Goal: Entertainment & Leisure: Browse casually

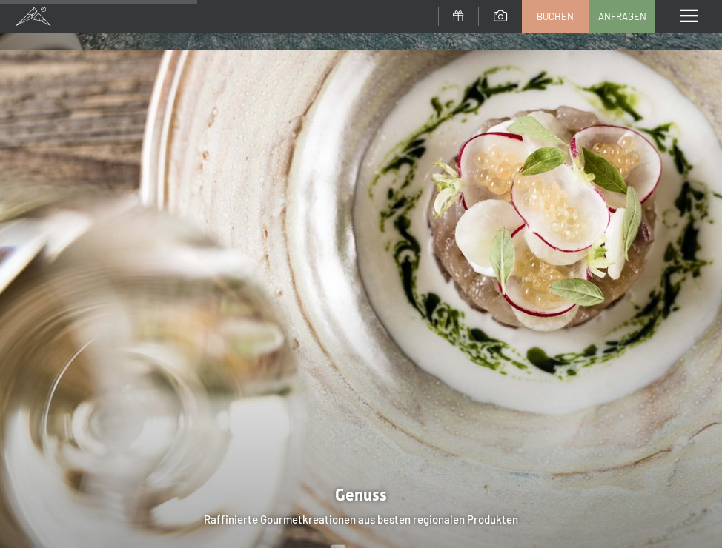
scroll to position [2012, 0]
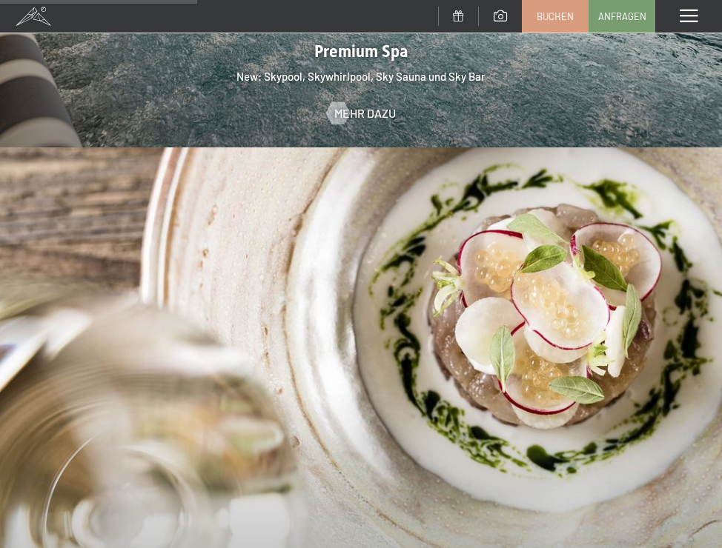
click at [506, 10] on span at bounding box center [499, 15] width 13 height 11
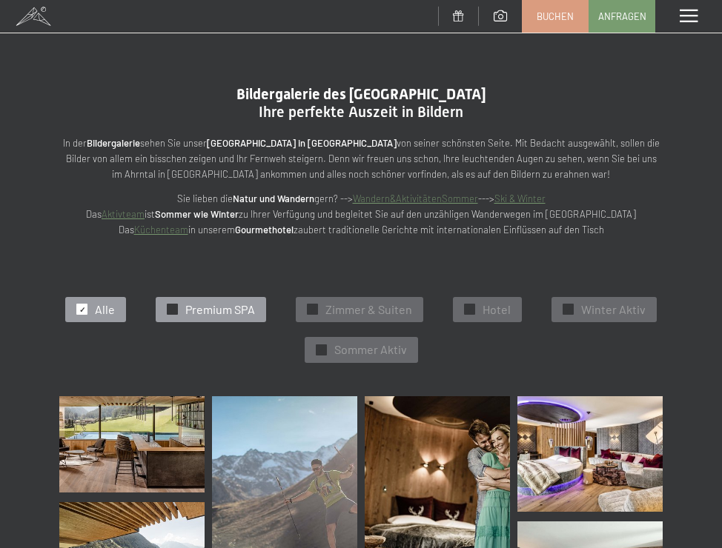
click at [173, 297] on div "✓ Premium SPA" at bounding box center [211, 309] width 110 height 25
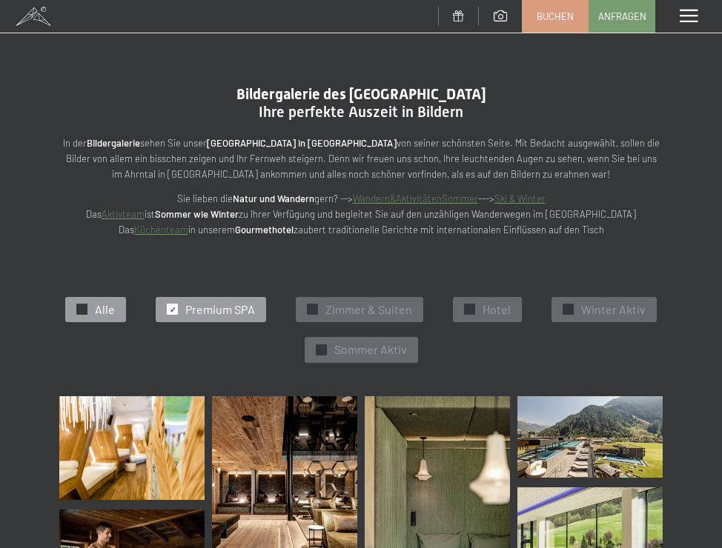
click at [96, 311] on span "Alle" at bounding box center [105, 310] width 20 height 16
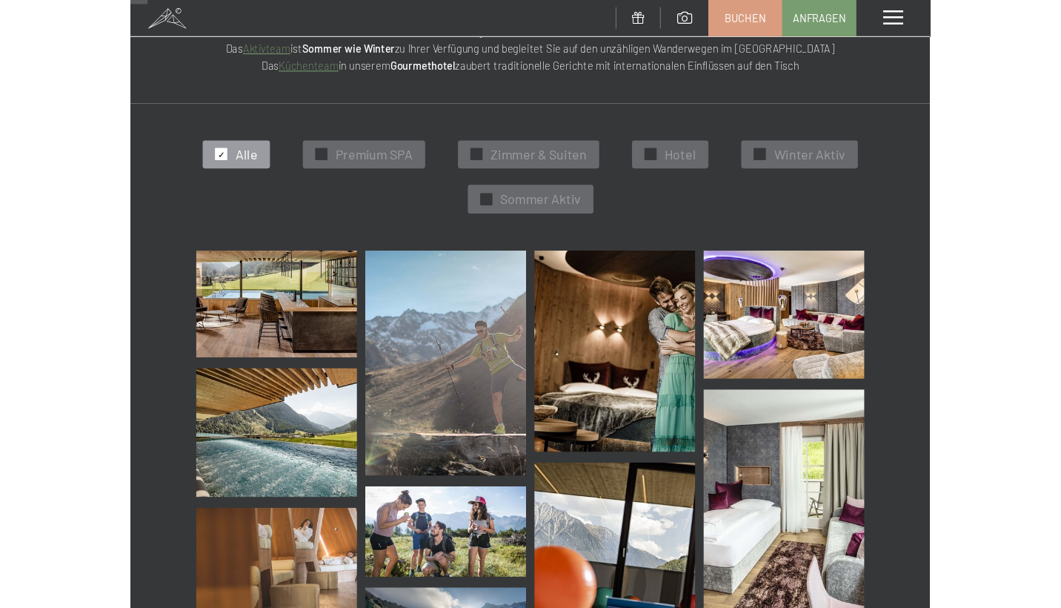
scroll to position [171, 0]
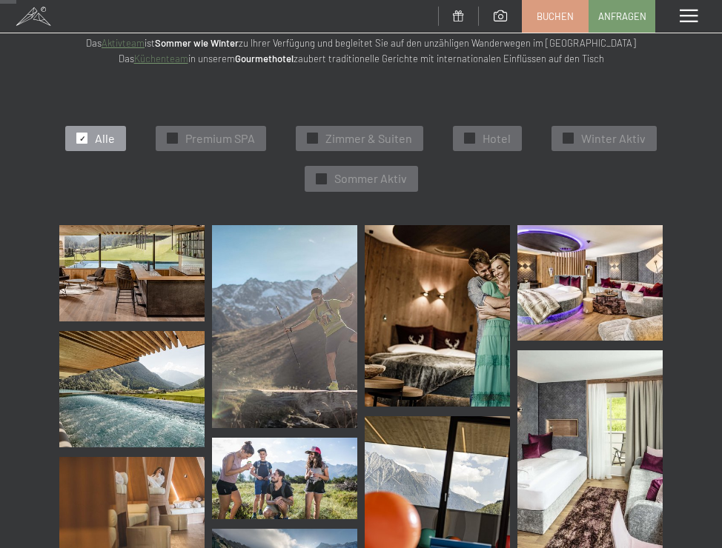
click at [99, 250] on img at bounding box center [131, 273] width 145 height 97
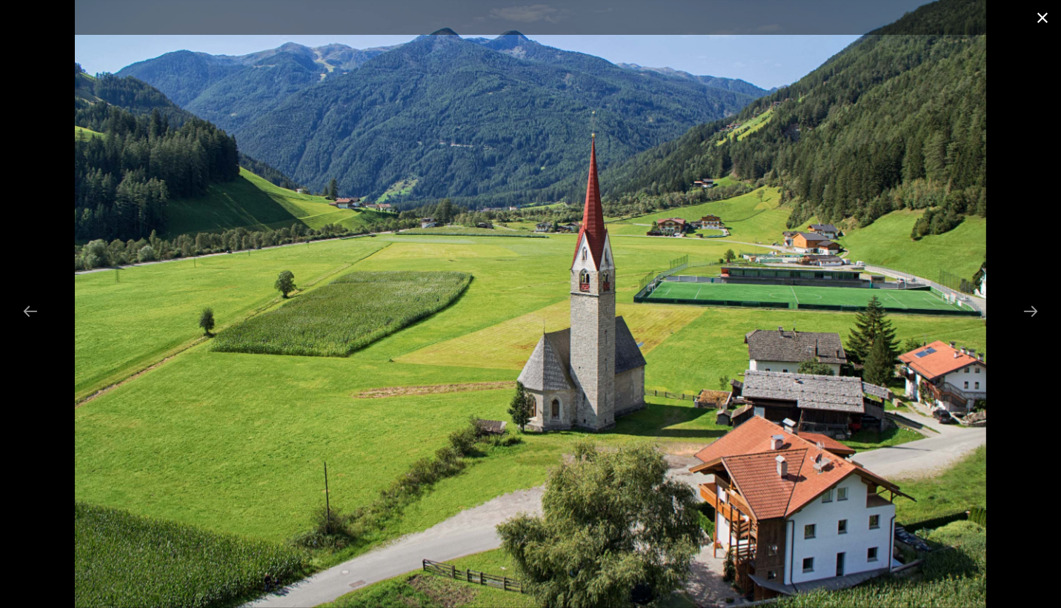
click at [721, 9] on button "Close gallery" at bounding box center [1042, 17] width 37 height 35
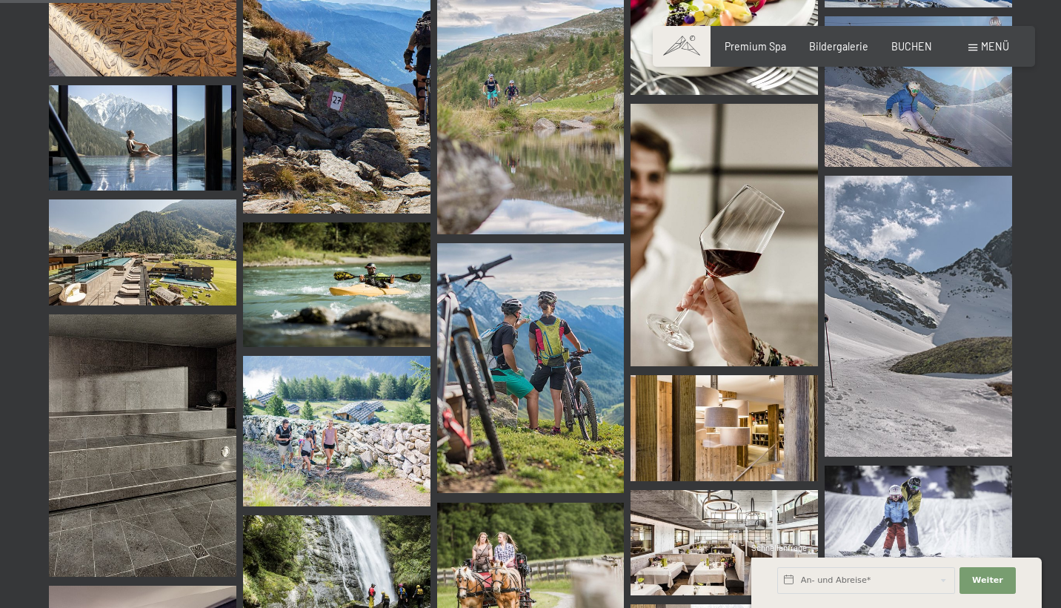
scroll to position [1267, 0]
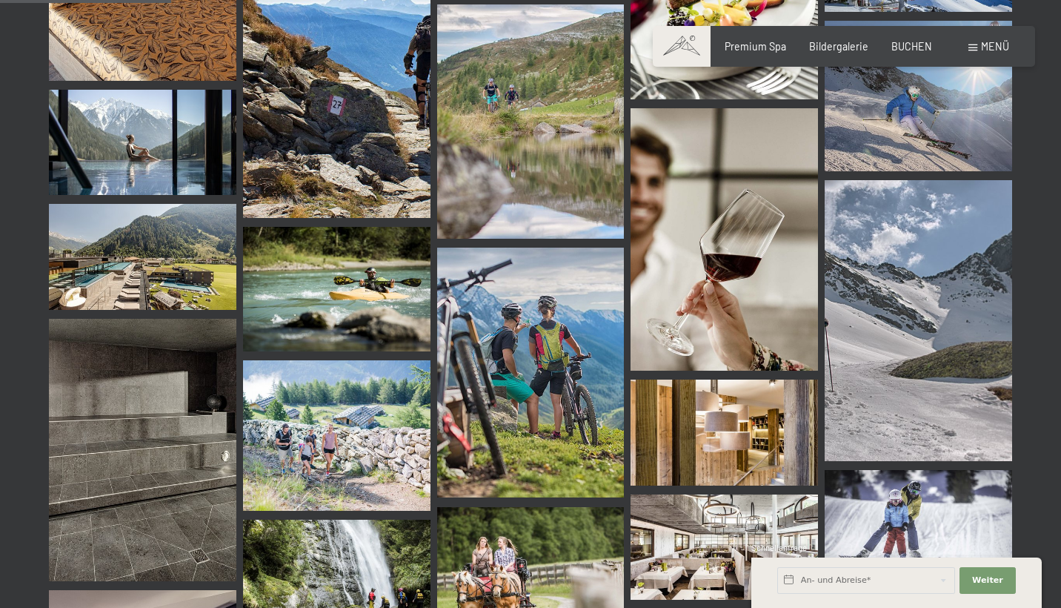
click at [167, 469] on img at bounding box center [142, 450] width 187 height 262
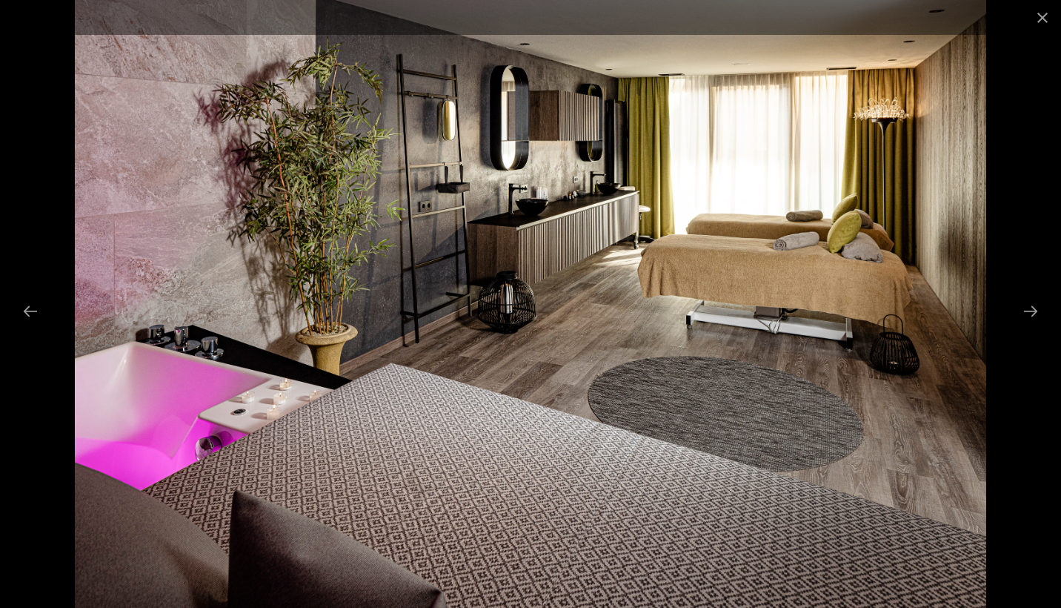
scroll to position [0, 0]
click at [721, 27] on button "Close gallery" at bounding box center [1042, 17] width 37 height 35
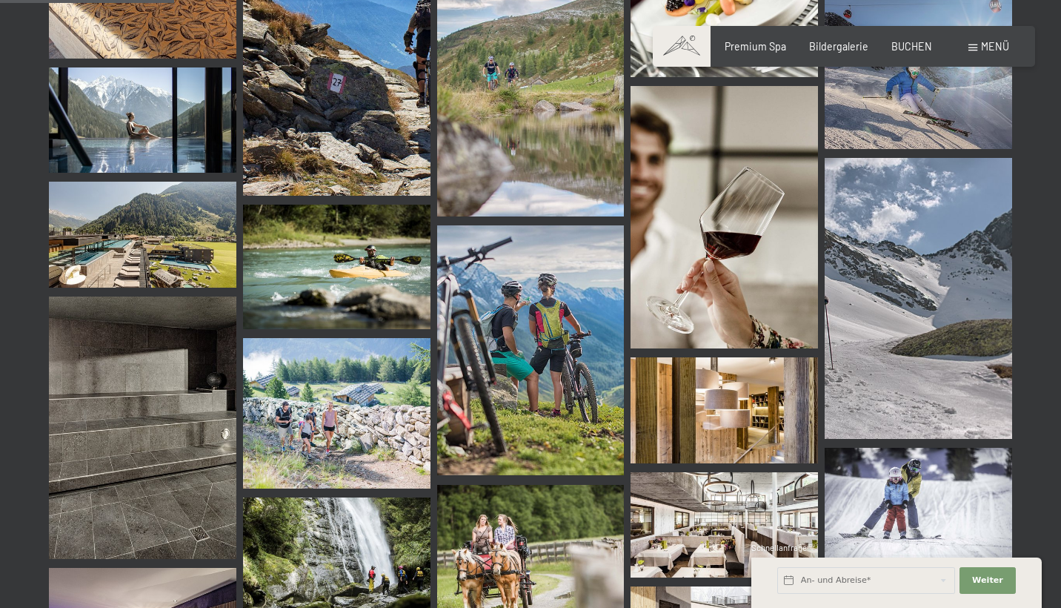
scroll to position [1289, 0]
click at [721, 399] on img at bounding box center [724, 409] width 187 height 105
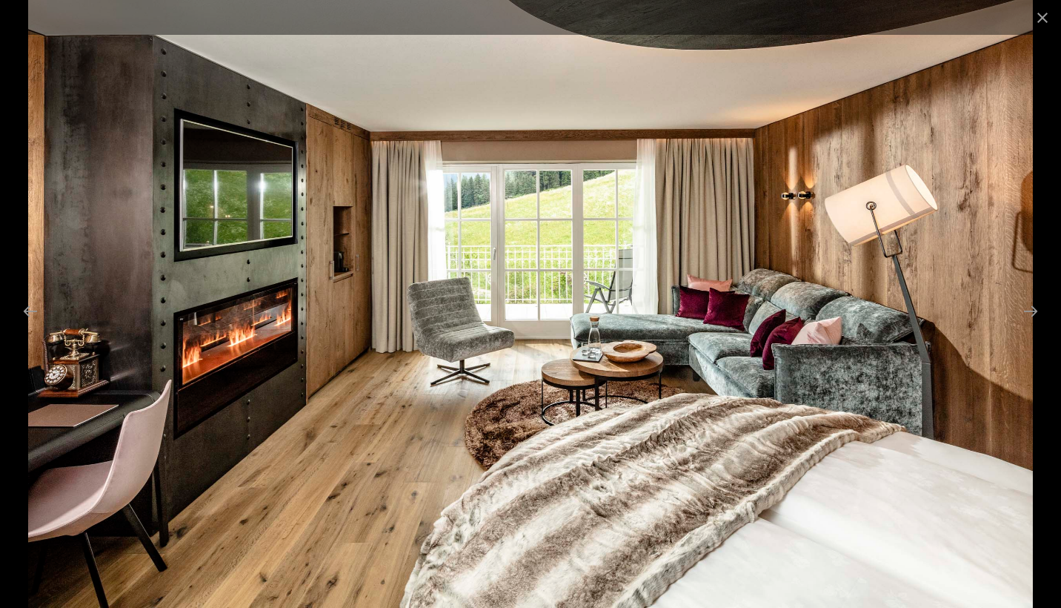
scroll to position [1300, 5]
click at [721, 17] on button "Close gallery" at bounding box center [1042, 17] width 37 height 35
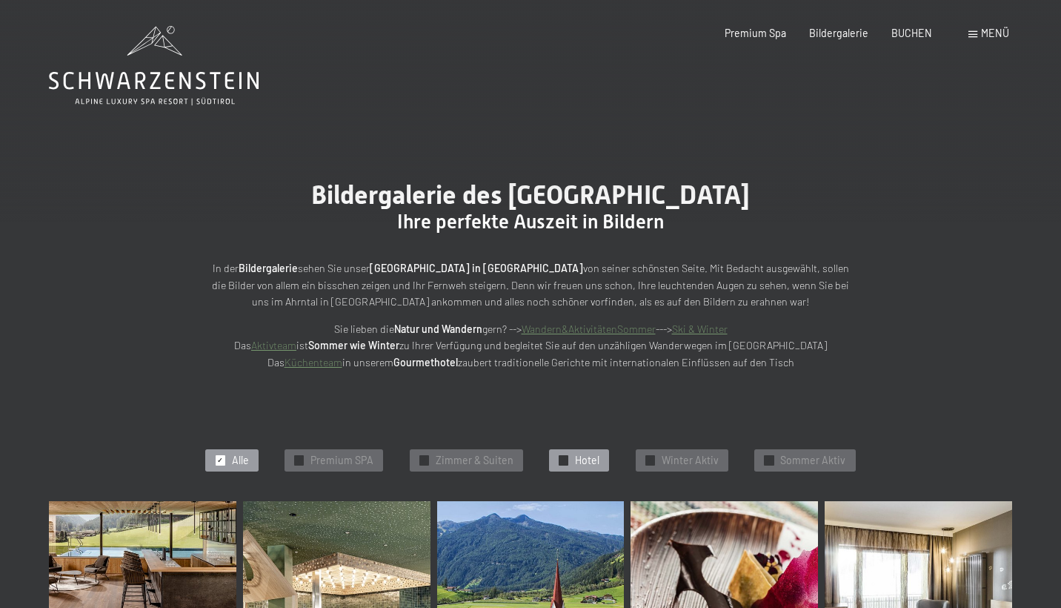
scroll to position [0, 0]
click at [721, 36] on span "Bildergalerie" at bounding box center [838, 30] width 59 height 13
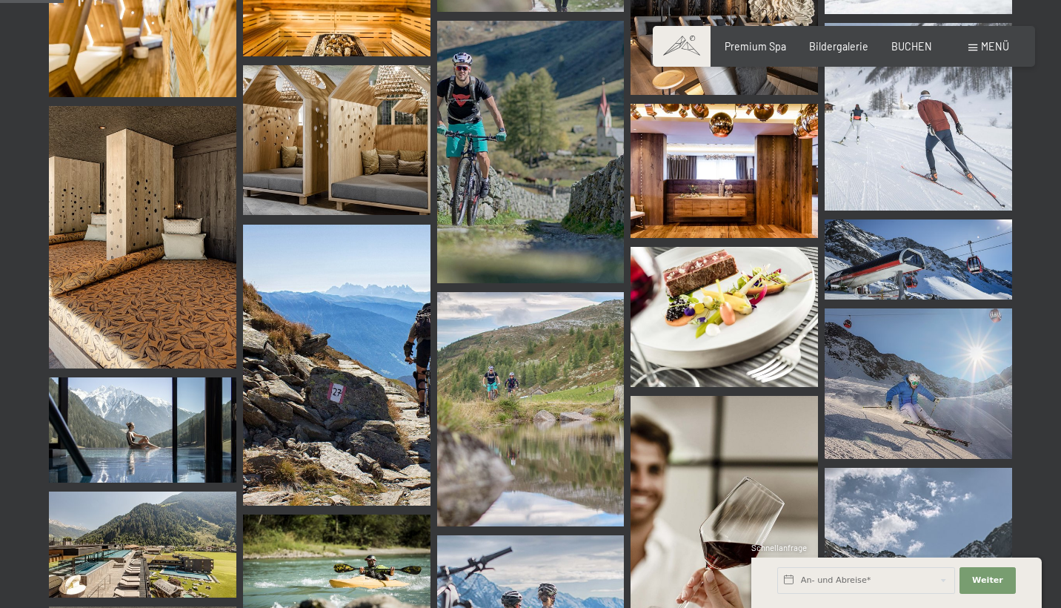
scroll to position [979, 0]
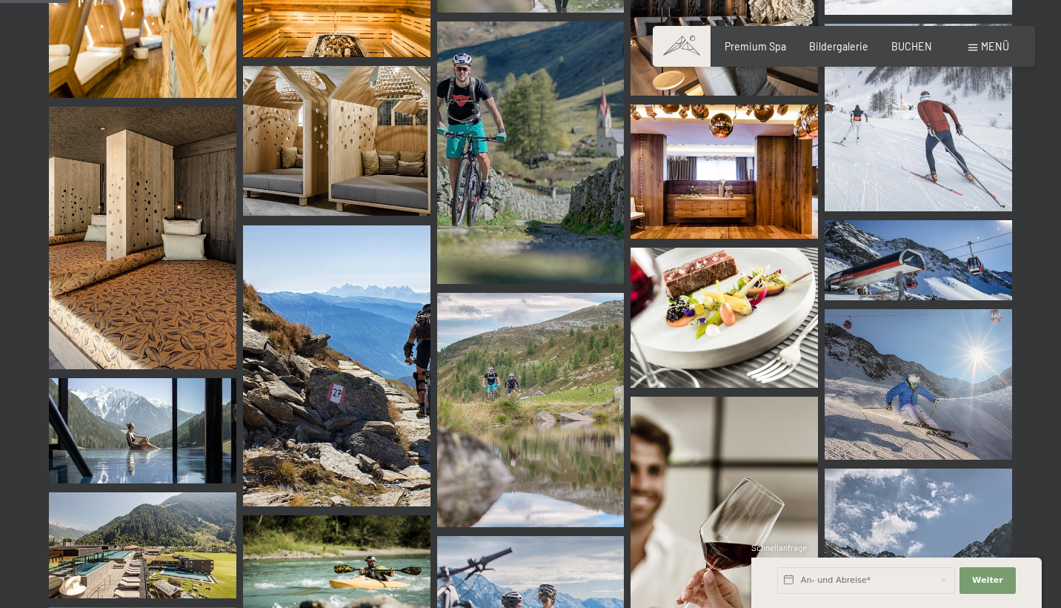
click at [736, 293] on img at bounding box center [724, 317] width 187 height 141
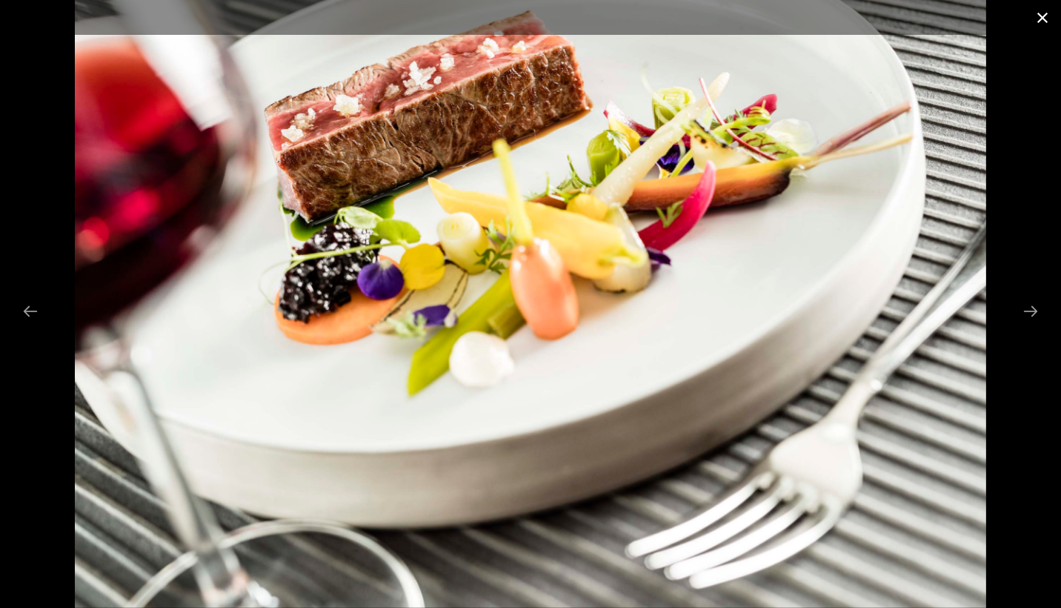
click at [1048, 17] on button "Close gallery" at bounding box center [1042, 17] width 37 height 35
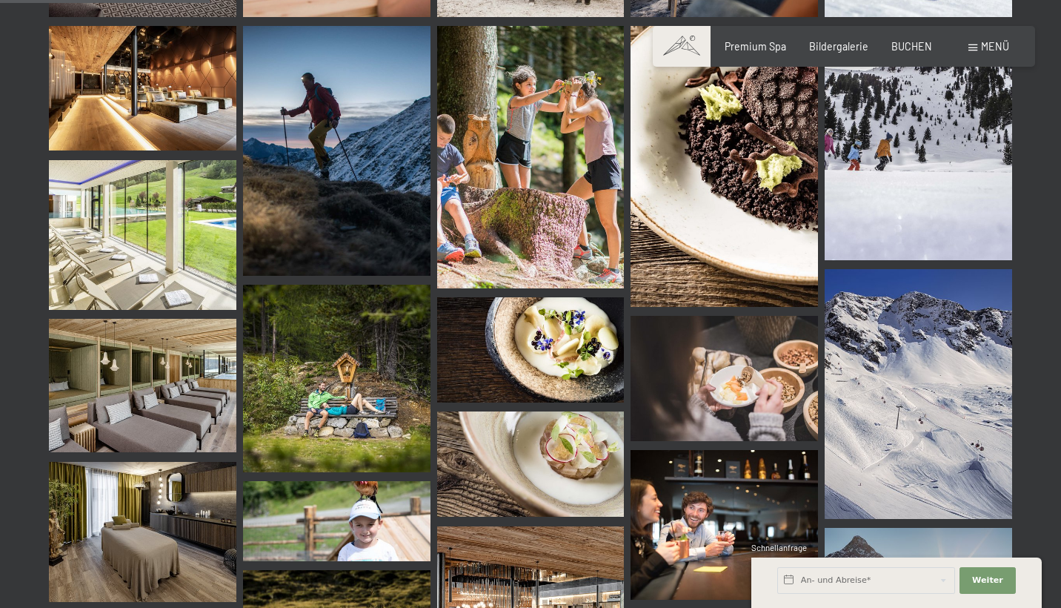
scroll to position [3073, 0]
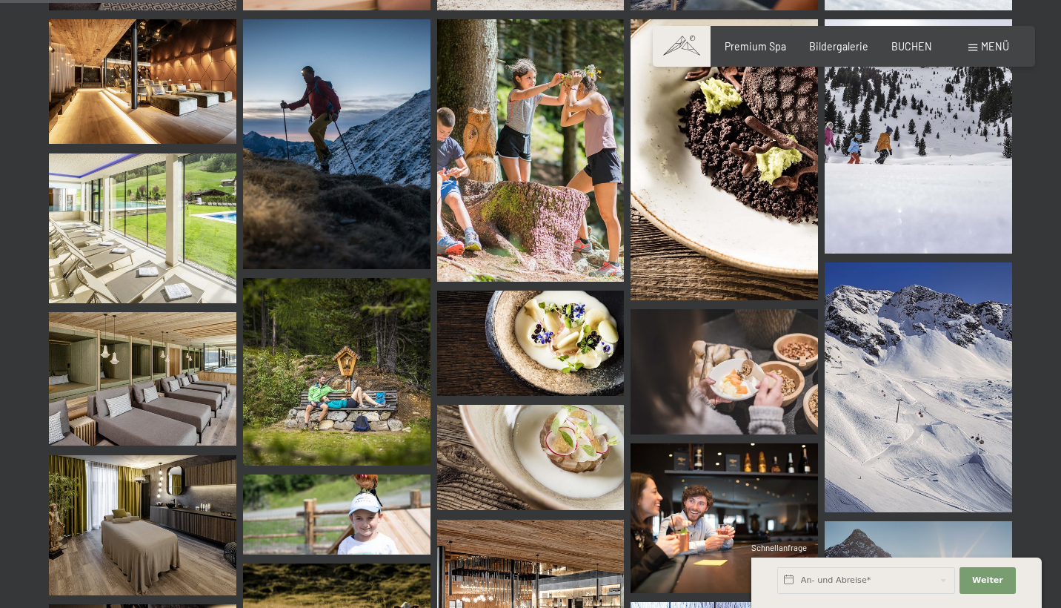
click at [564, 342] on img at bounding box center [530, 342] width 187 height 105
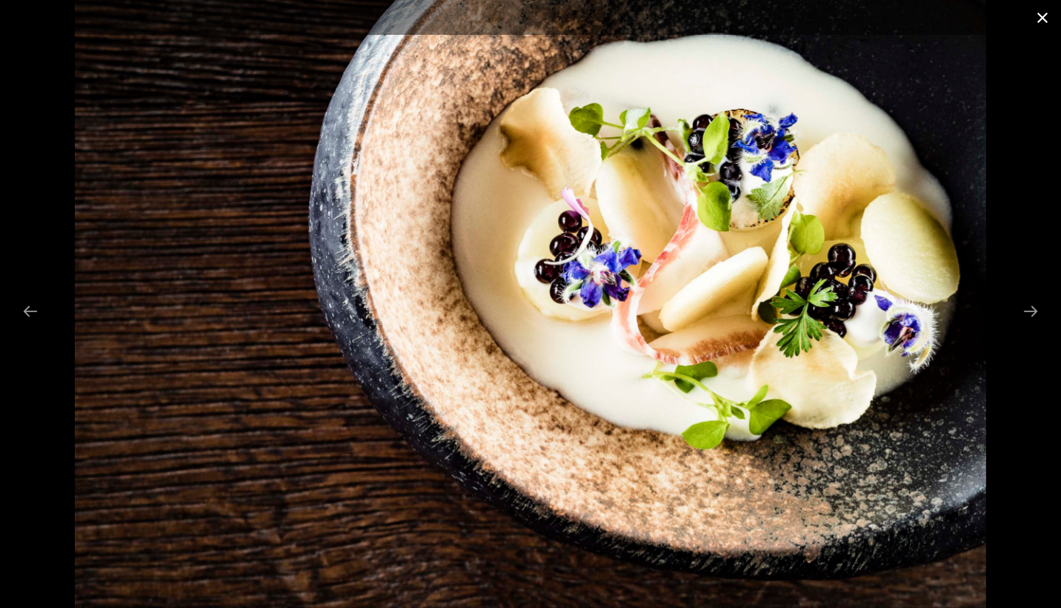
click at [1043, 16] on button "Close gallery" at bounding box center [1042, 17] width 37 height 35
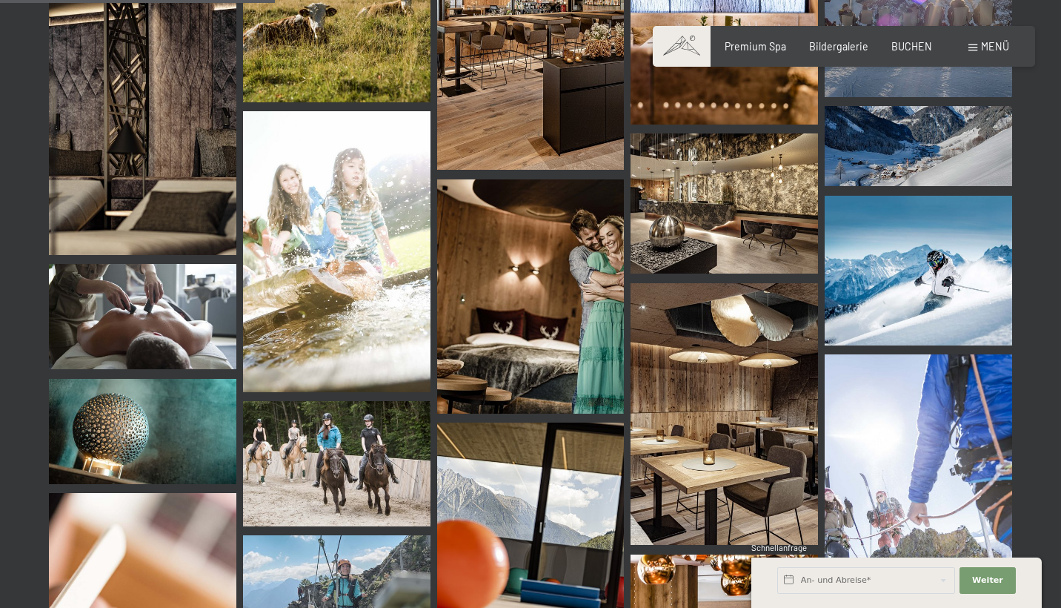
scroll to position [4271, 0]
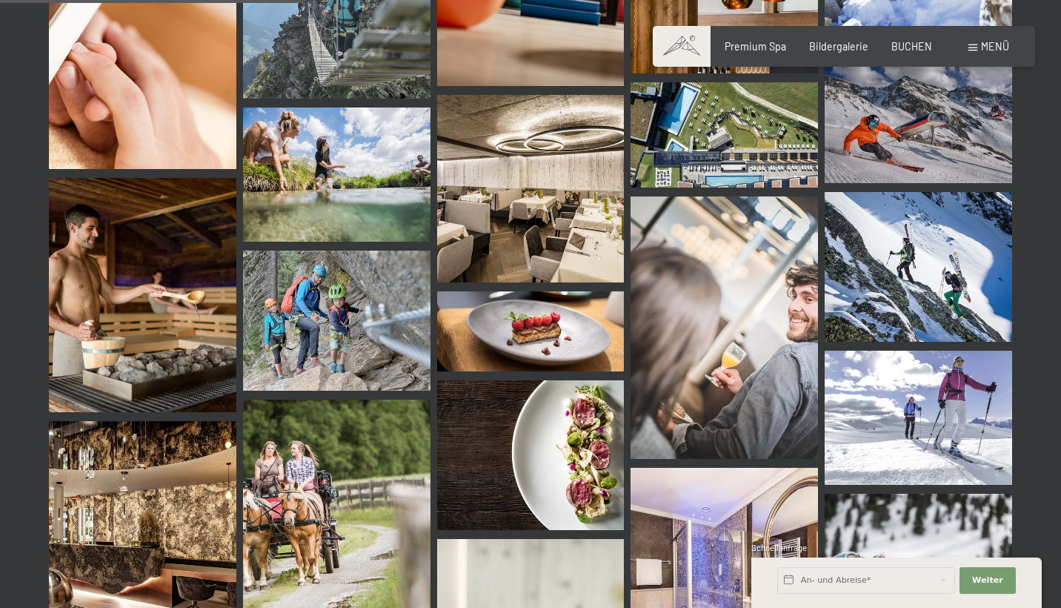
click at [595, 432] on img at bounding box center [530, 455] width 187 height 150
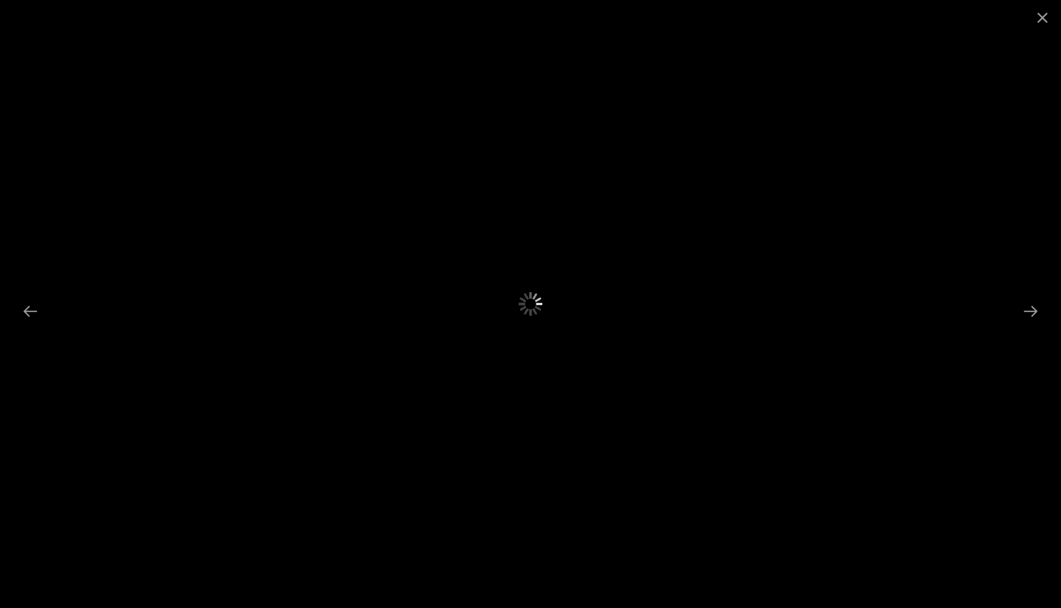
click at [595, 432] on div at bounding box center [530, 304] width 1061 height 608
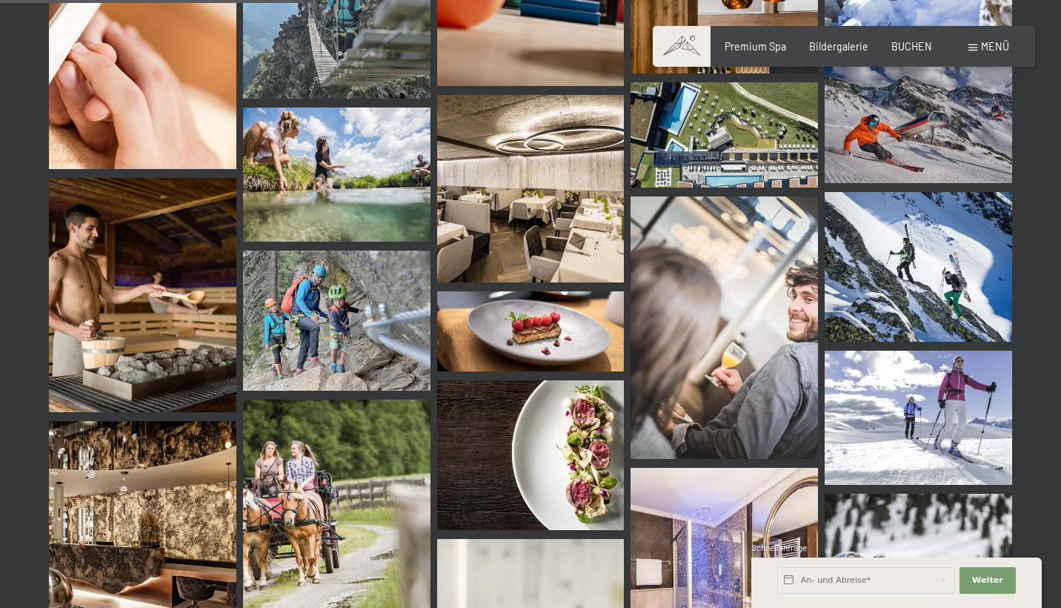
click at [539, 450] on img at bounding box center [530, 455] width 187 height 150
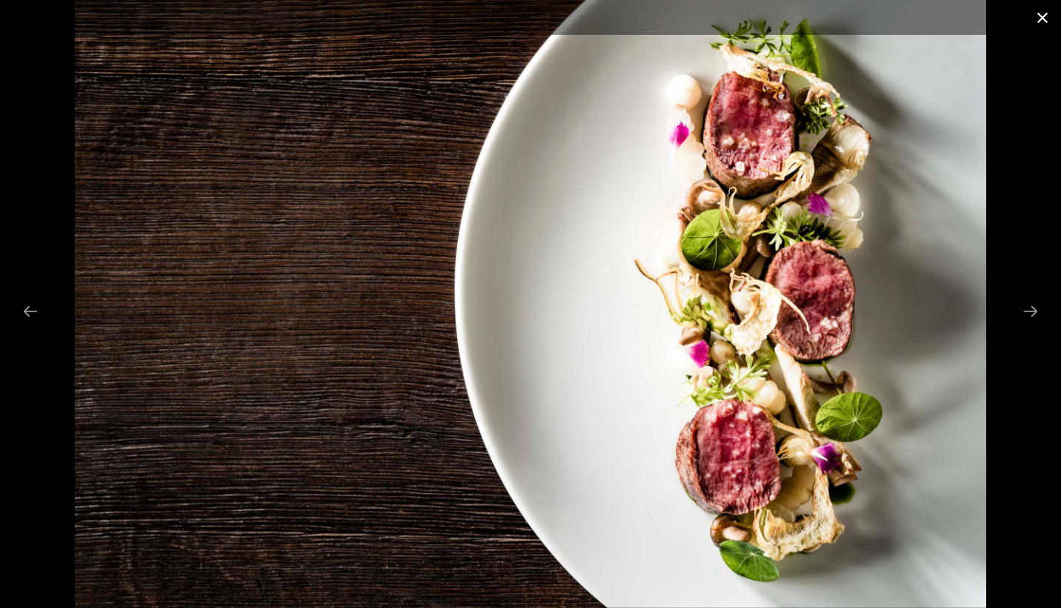
click at [1042, 16] on button "Close gallery" at bounding box center [1042, 17] width 37 height 35
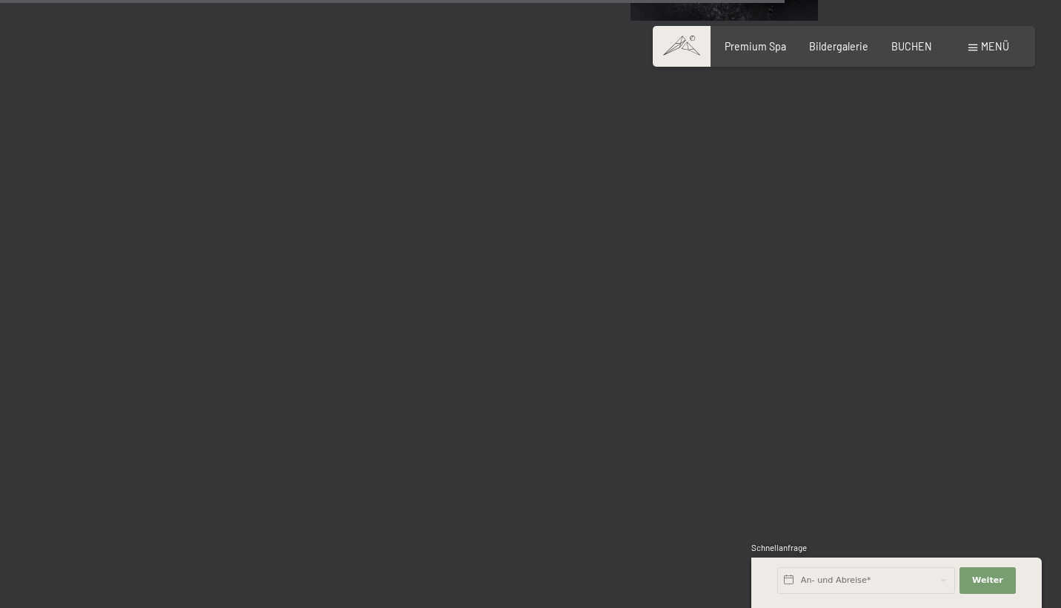
scroll to position [10937, 0]
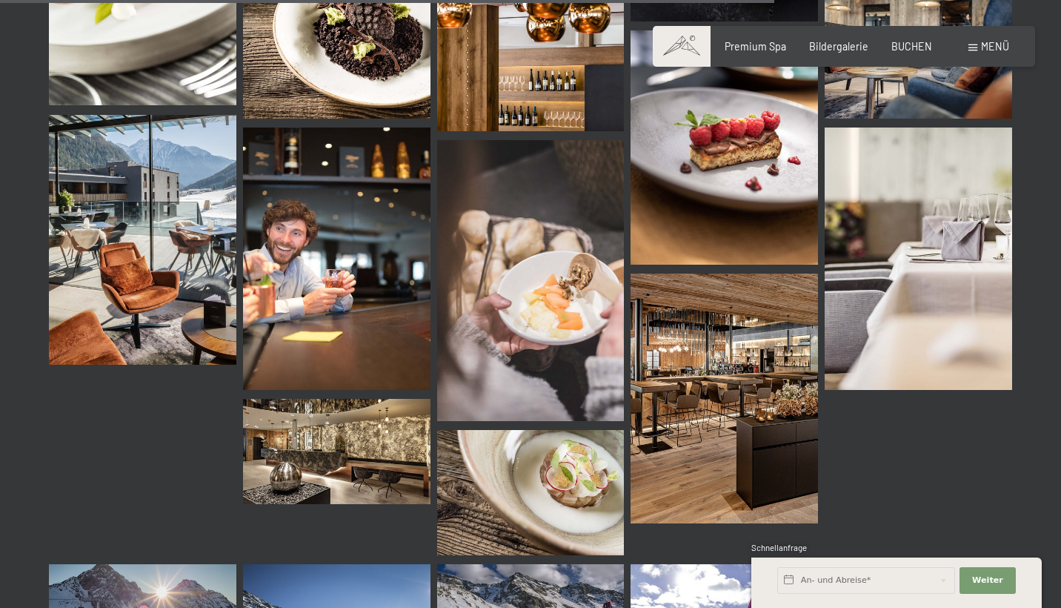
click at [553, 293] on img at bounding box center [530, 280] width 187 height 281
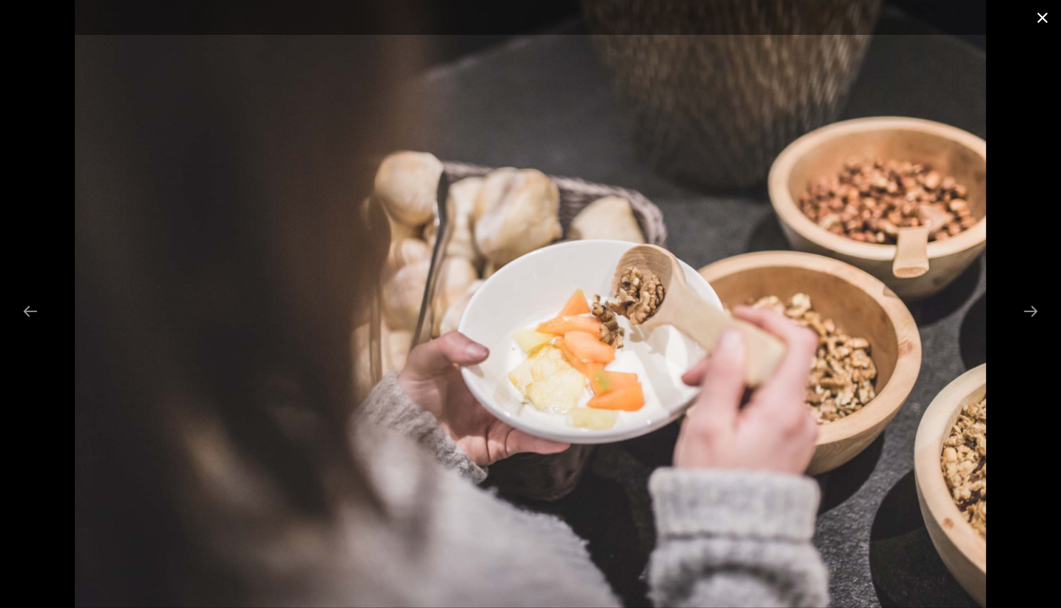
click at [1038, 27] on button "Close gallery" at bounding box center [1042, 17] width 37 height 35
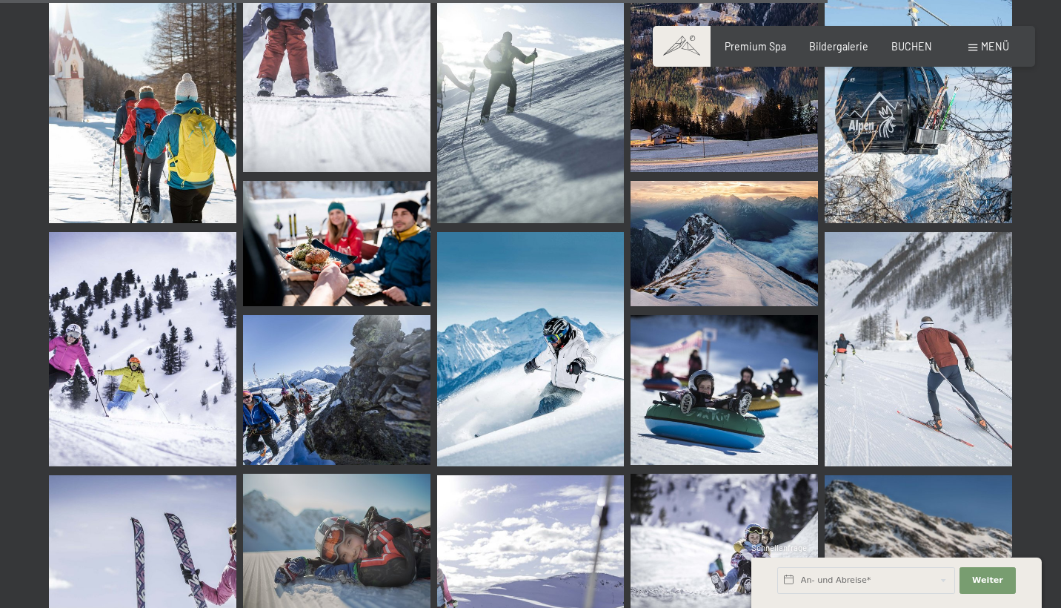
scroll to position [11789, 0]
